Goal: Navigation & Orientation: Find specific page/section

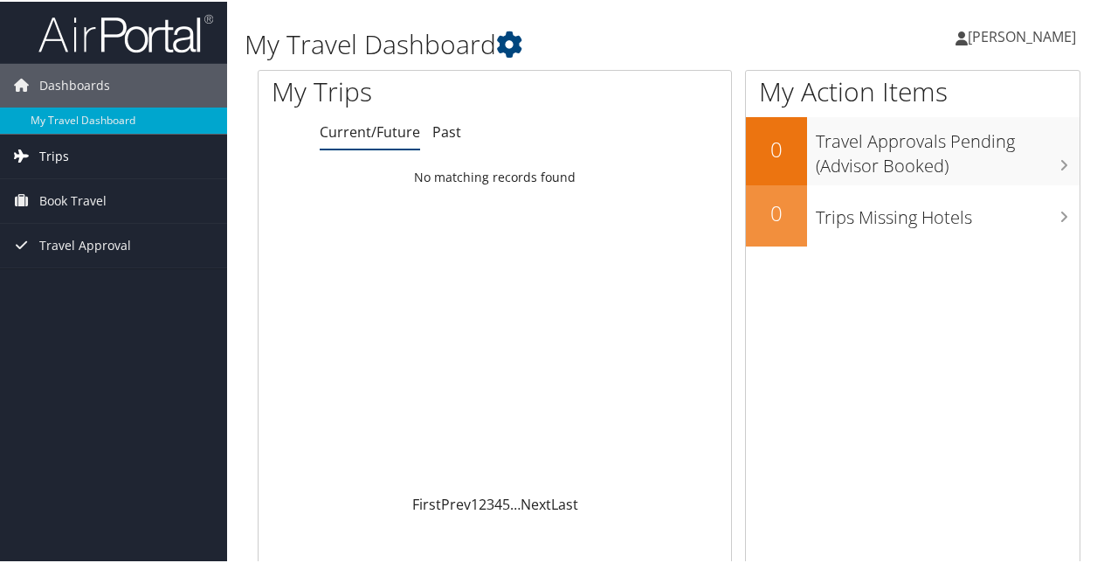
click at [61, 152] on span "Trips" at bounding box center [54, 155] width 30 height 44
click at [54, 273] on span "Book Travel" at bounding box center [72, 278] width 67 height 44
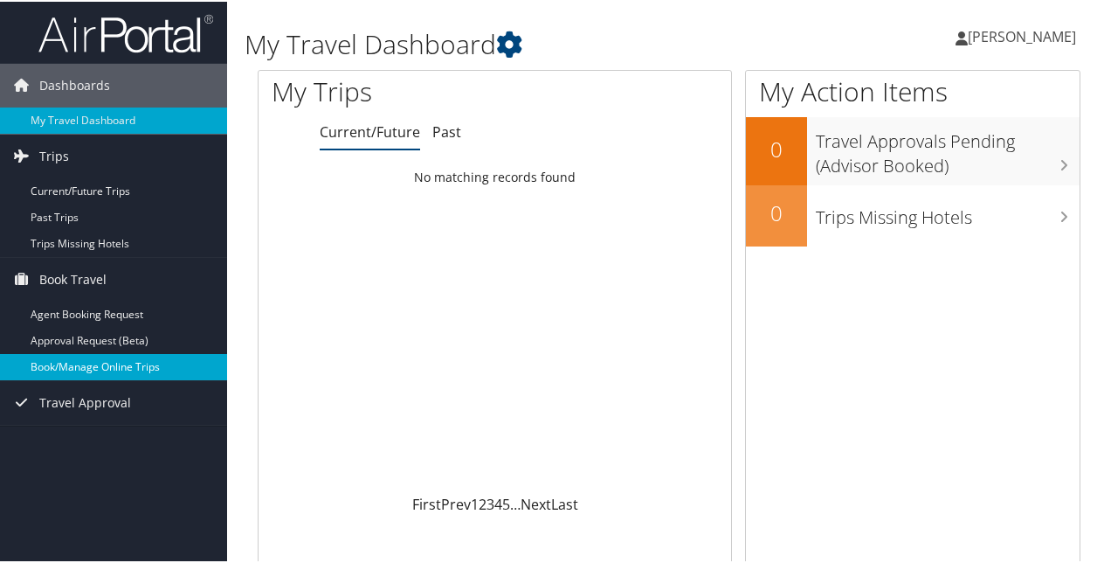
click at [42, 365] on link "Book/Manage Online Trips" at bounding box center [113, 365] width 227 height 26
